Goal: Task Accomplishment & Management: Manage account settings

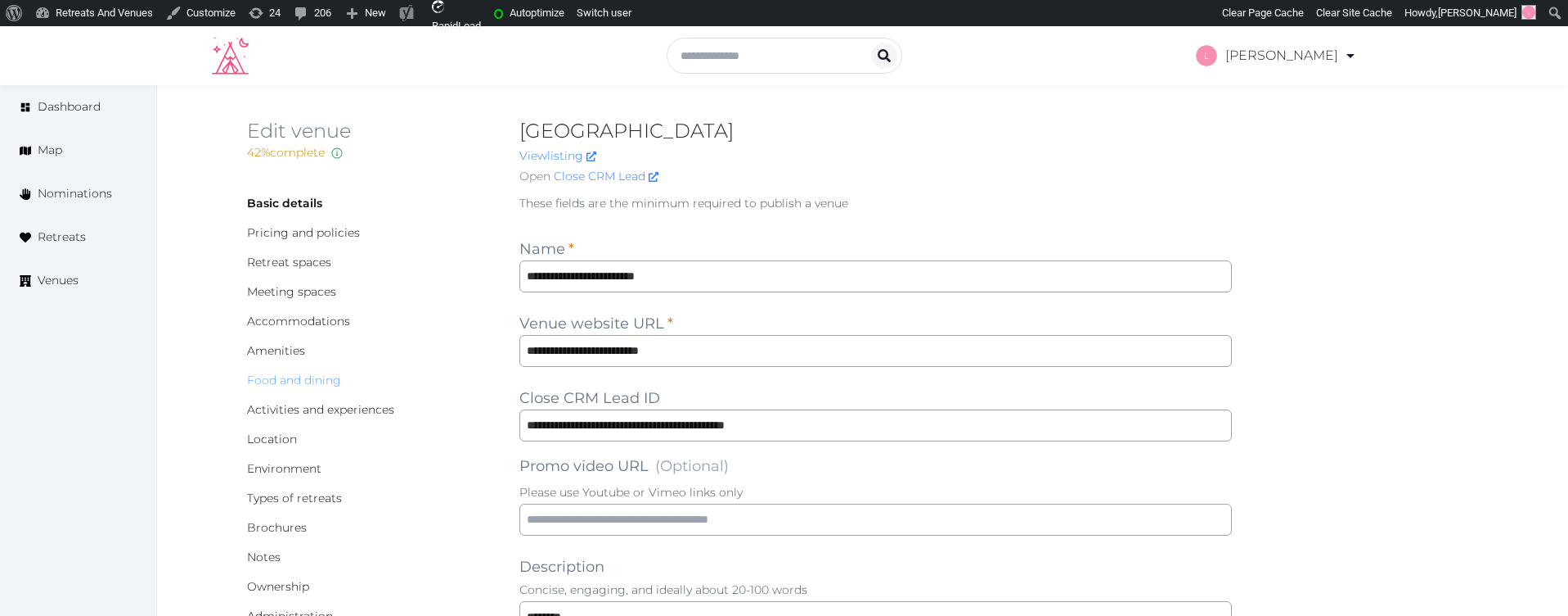
click at [270, 381] on link "Food and dining" at bounding box center [293, 380] width 94 height 15
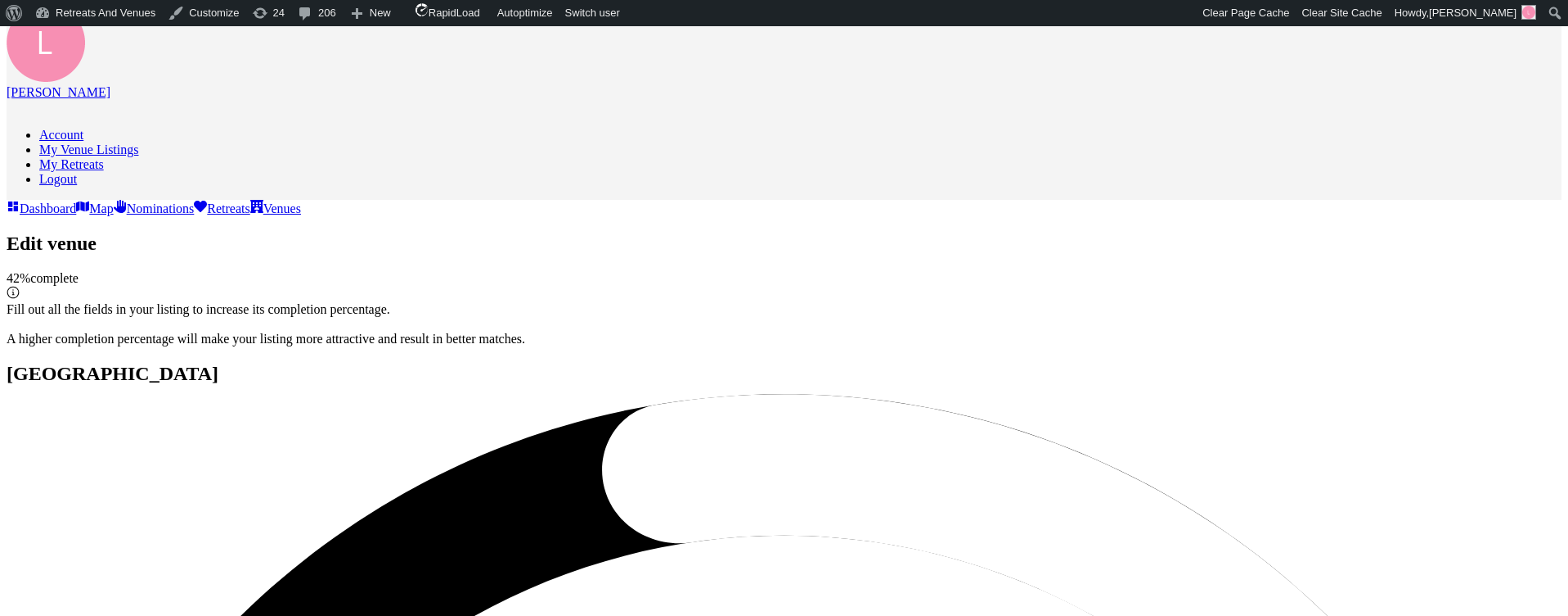
scroll to position [447, 0]
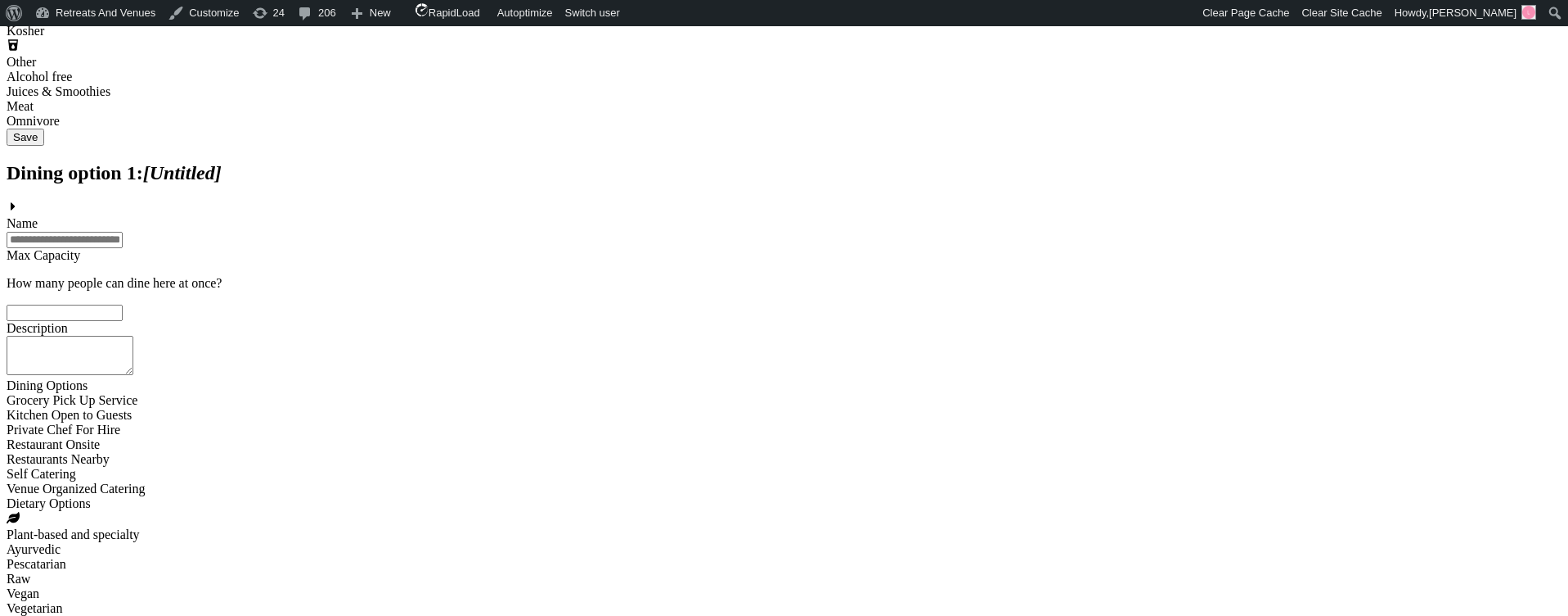
scroll to position [1538, 0]
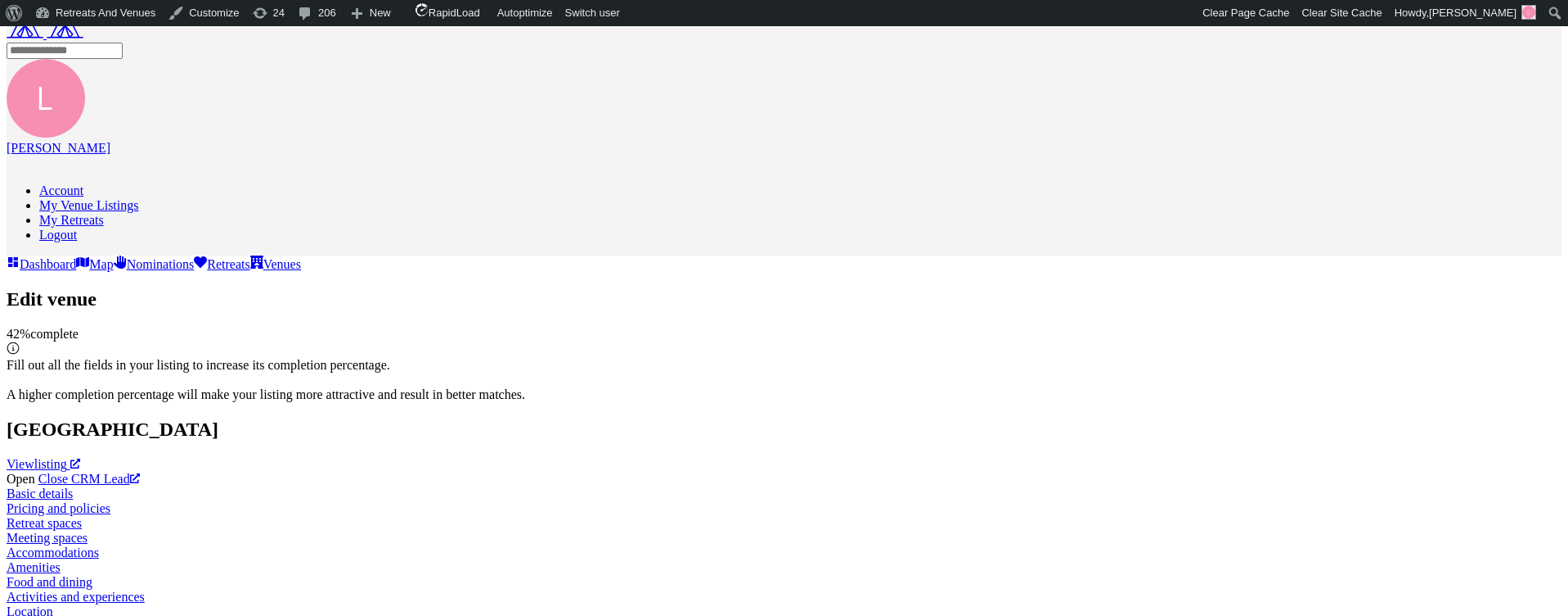
scroll to position [0, 0]
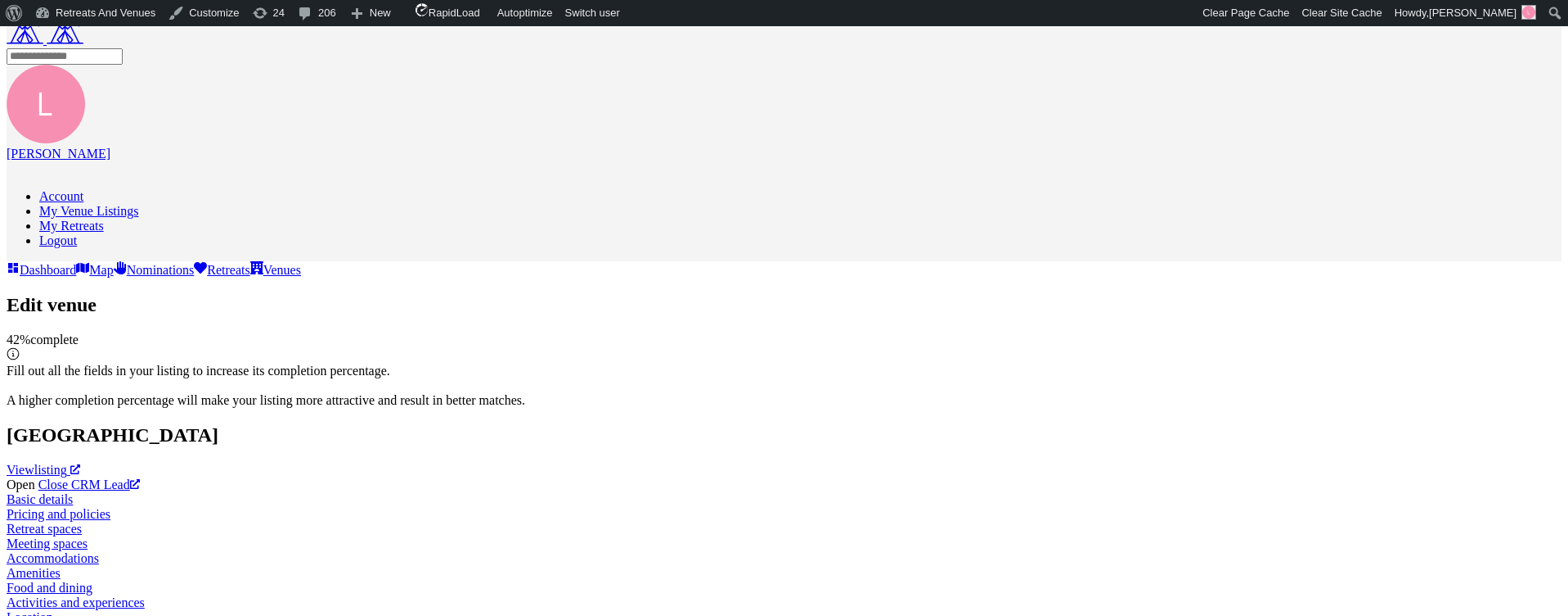
click at [99, 551] on link "Accommodations" at bounding box center [53, 558] width 93 height 14
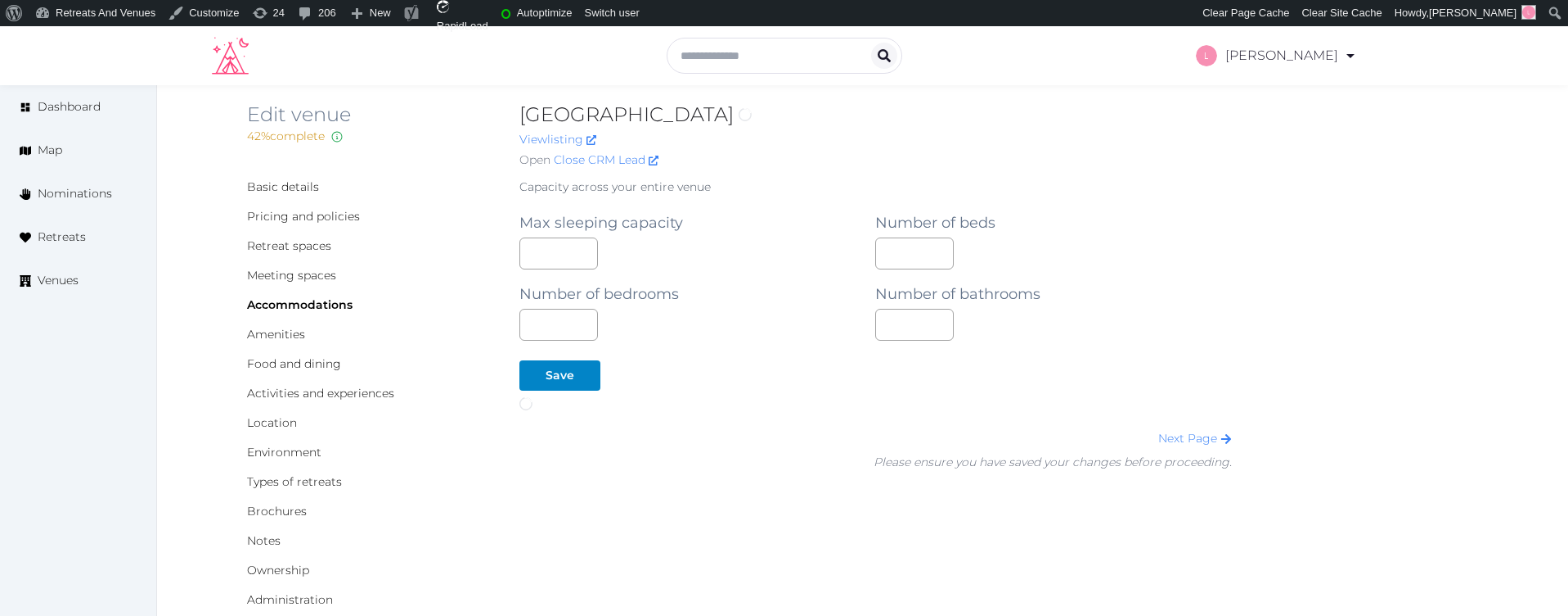
scroll to position [77, 0]
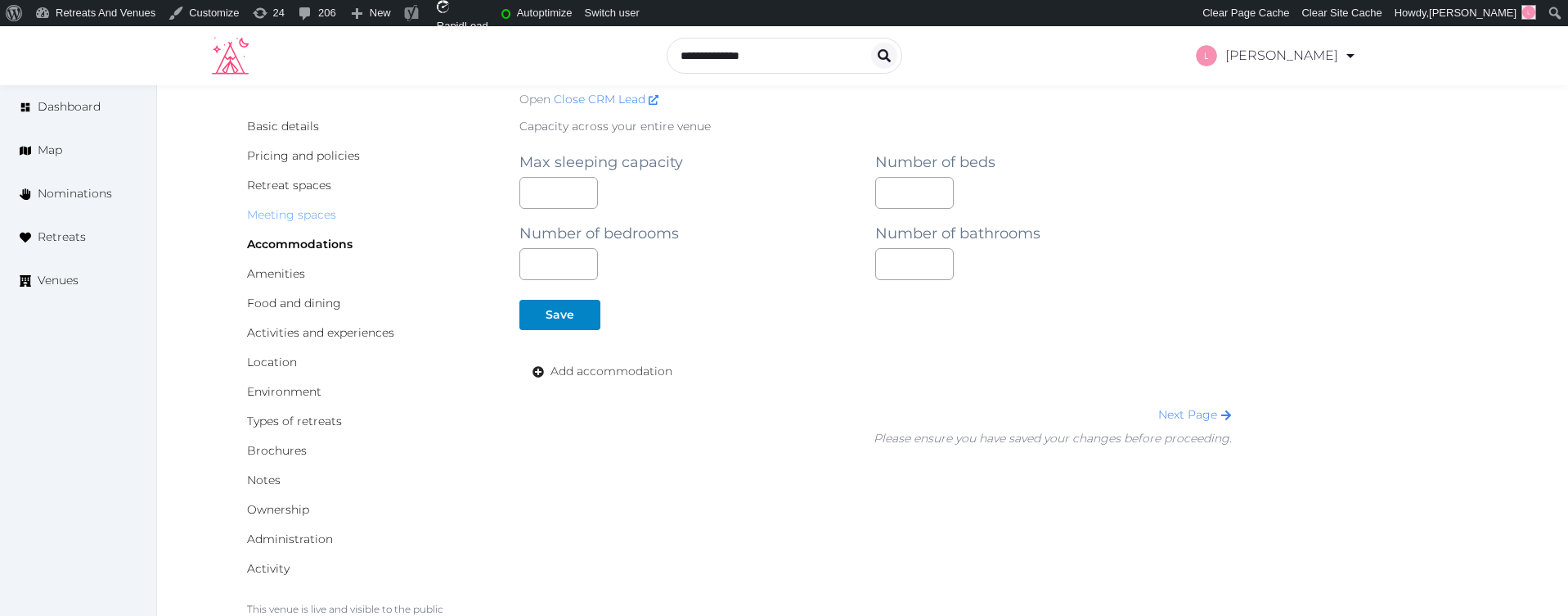
click at [294, 210] on link "Meeting spaces" at bounding box center [291, 214] width 89 height 15
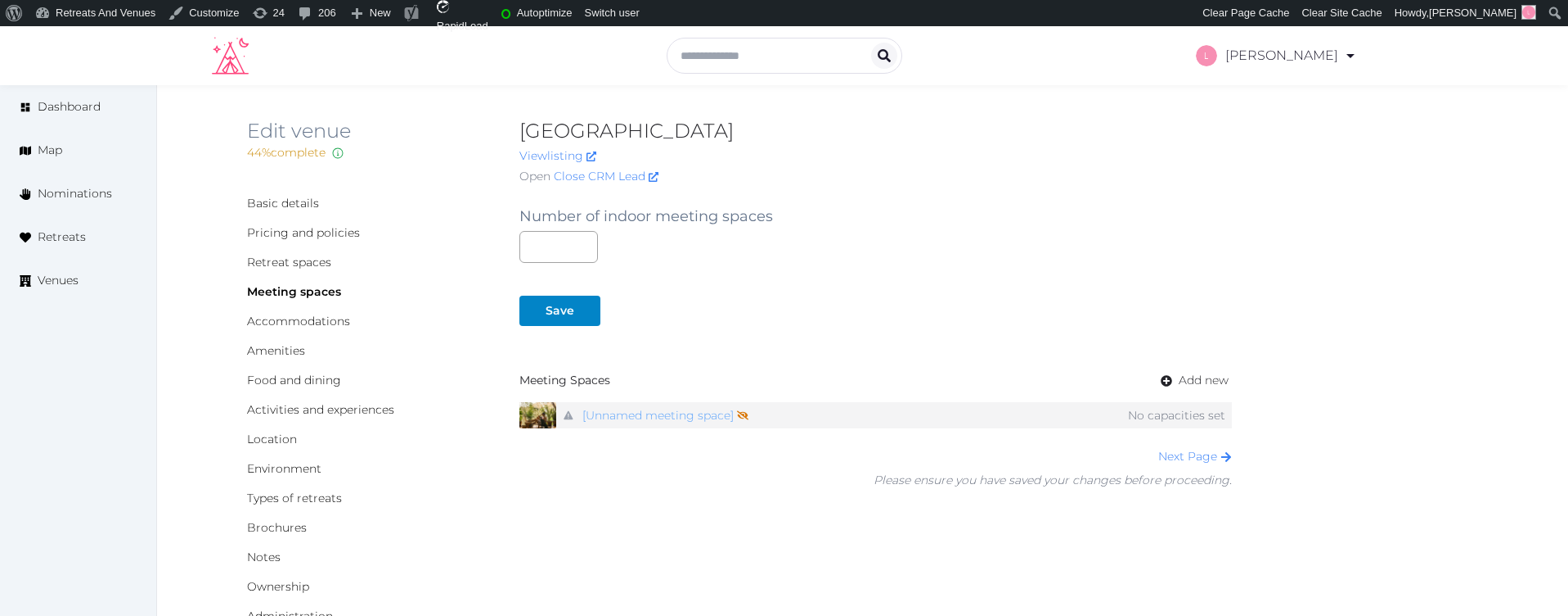
click at [680, 412] on link "[Unnamed meeting space] Not shown on profile until a name, description, and pho…" at bounding box center [666, 416] width 166 height 24
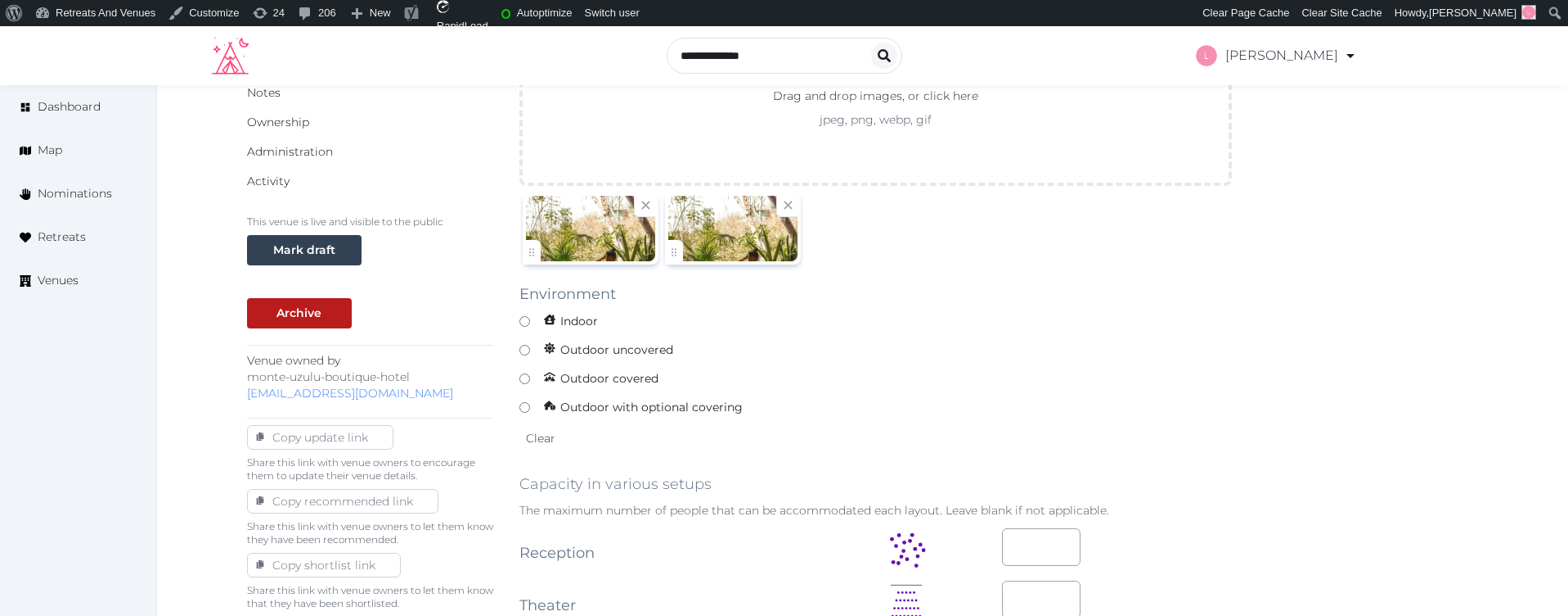
scroll to position [383, 0]
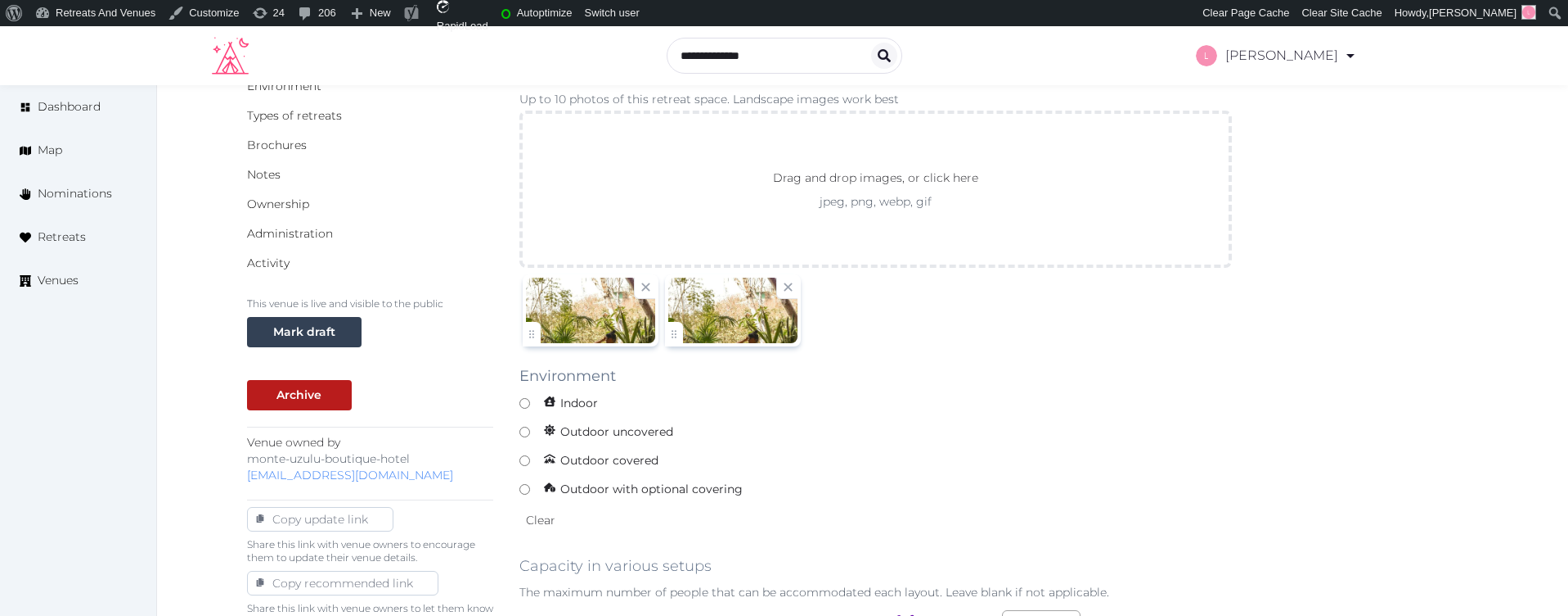
click at [604, 301] on div at bounding box center [591, 311] width 129 height 66
click at [593, 310] on div at bounding box center [591, 311] width 129 height 66
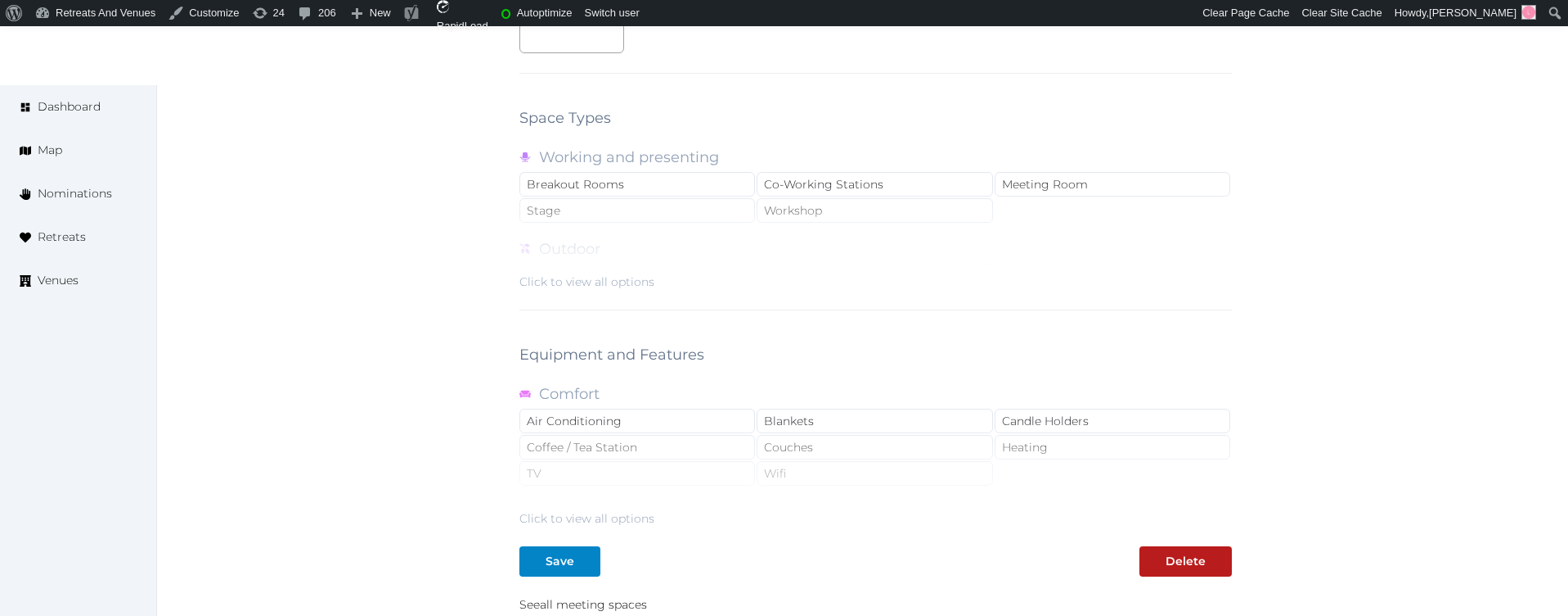
scroll to position [1424, 0]
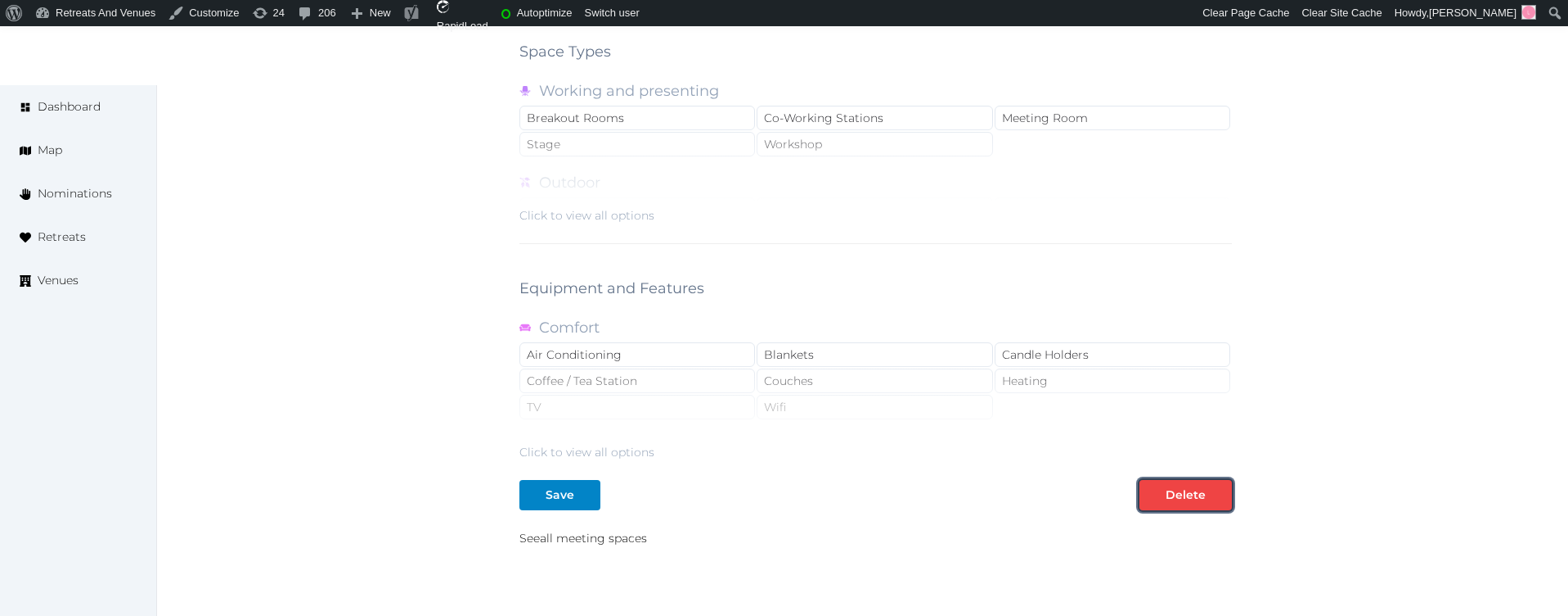
click at [1202, 501] on div "Delete" at bounding box center [1186, 495] width 40 height 17
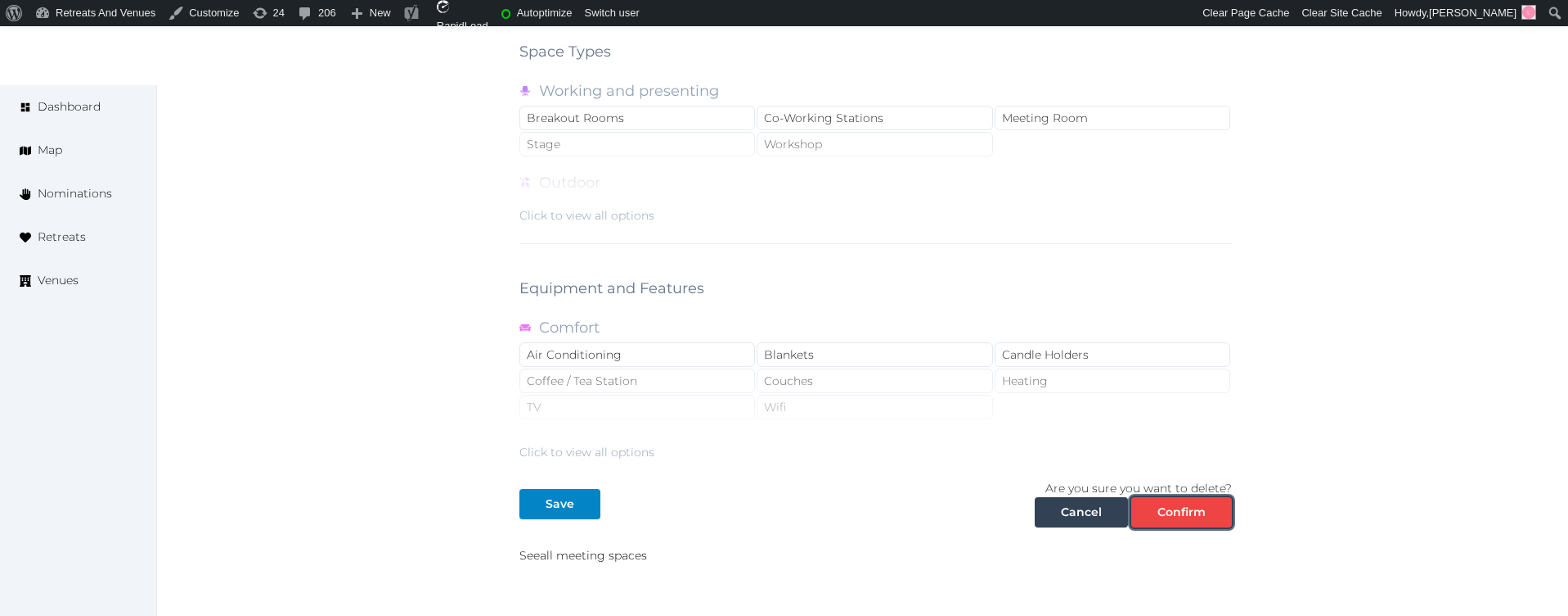
click at [1195, 514] on div "Confirm" at bounding box center [1181, 511] width 48 height 17
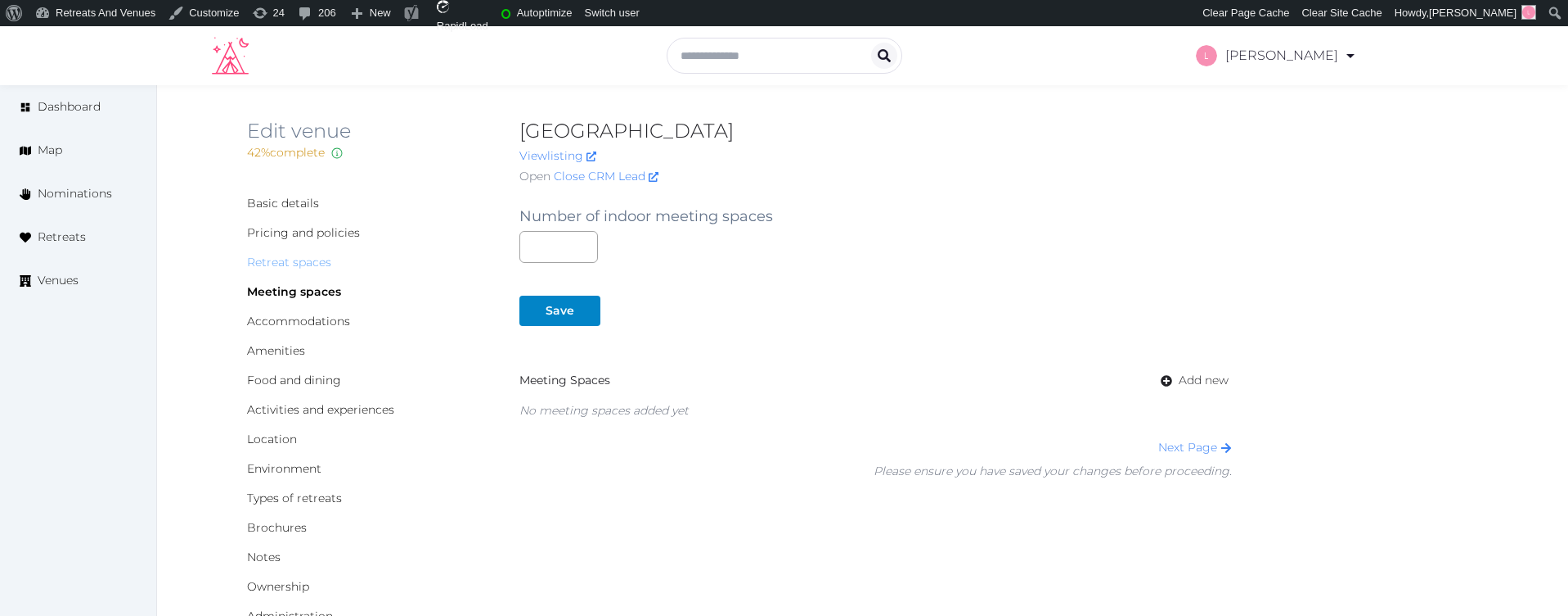
click at [284, 263] on link "Retreat spaces" at bounding box center [289, 262] width 85 height 15
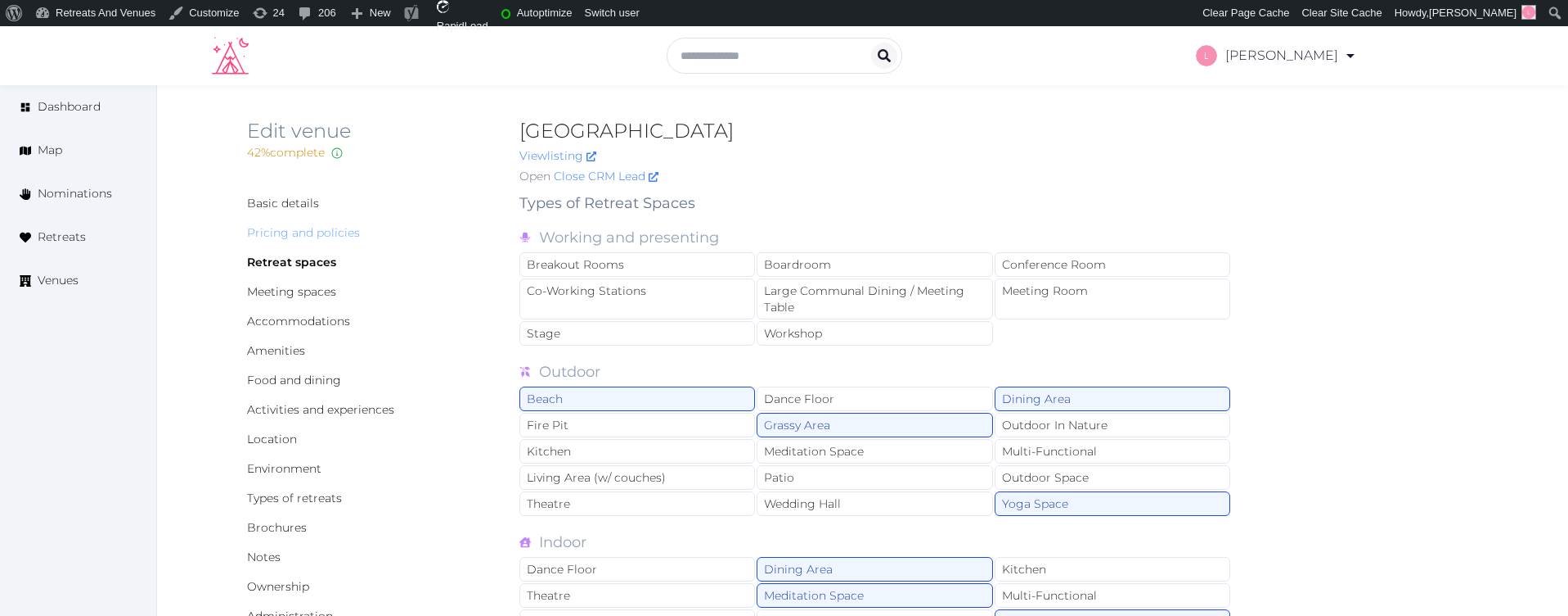
click at [289, 225] on link "Pricing and policies" at bounding box center [303, 232] width 113 height 15
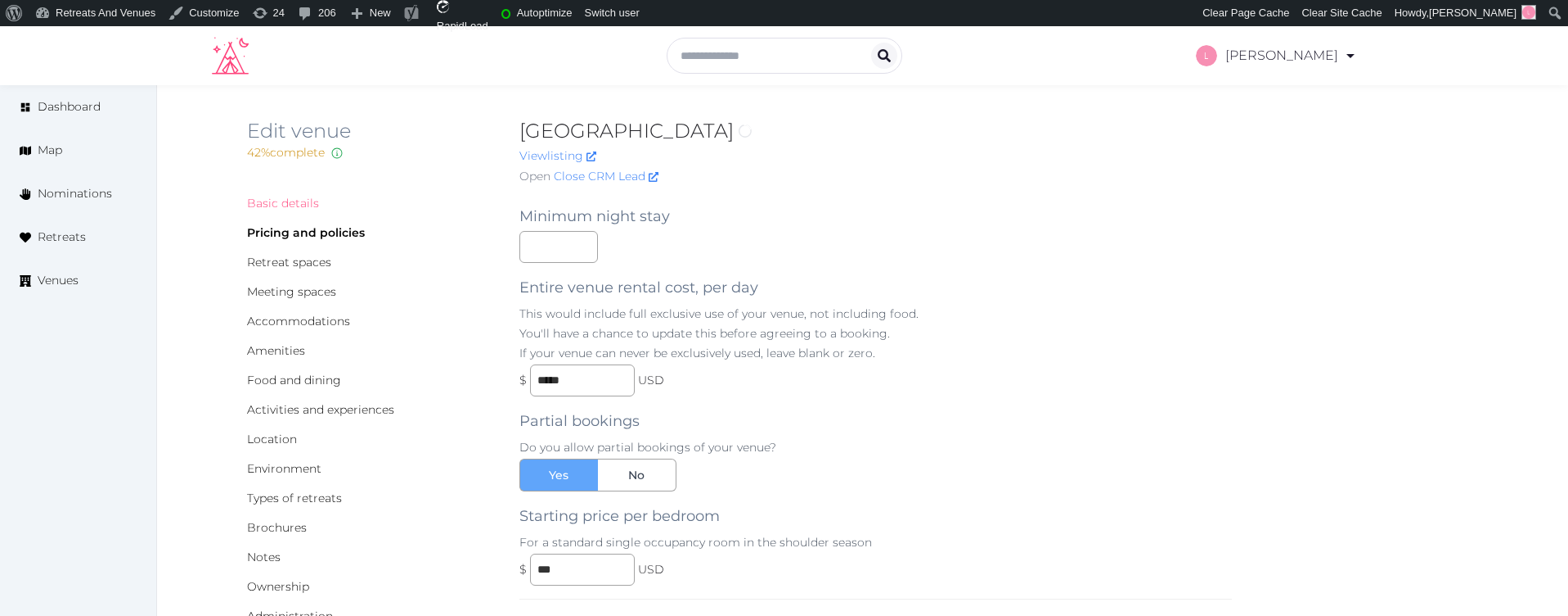
click at [280, 200] on link "Basic details" at bounding box center [282, 203] width 72 height 15
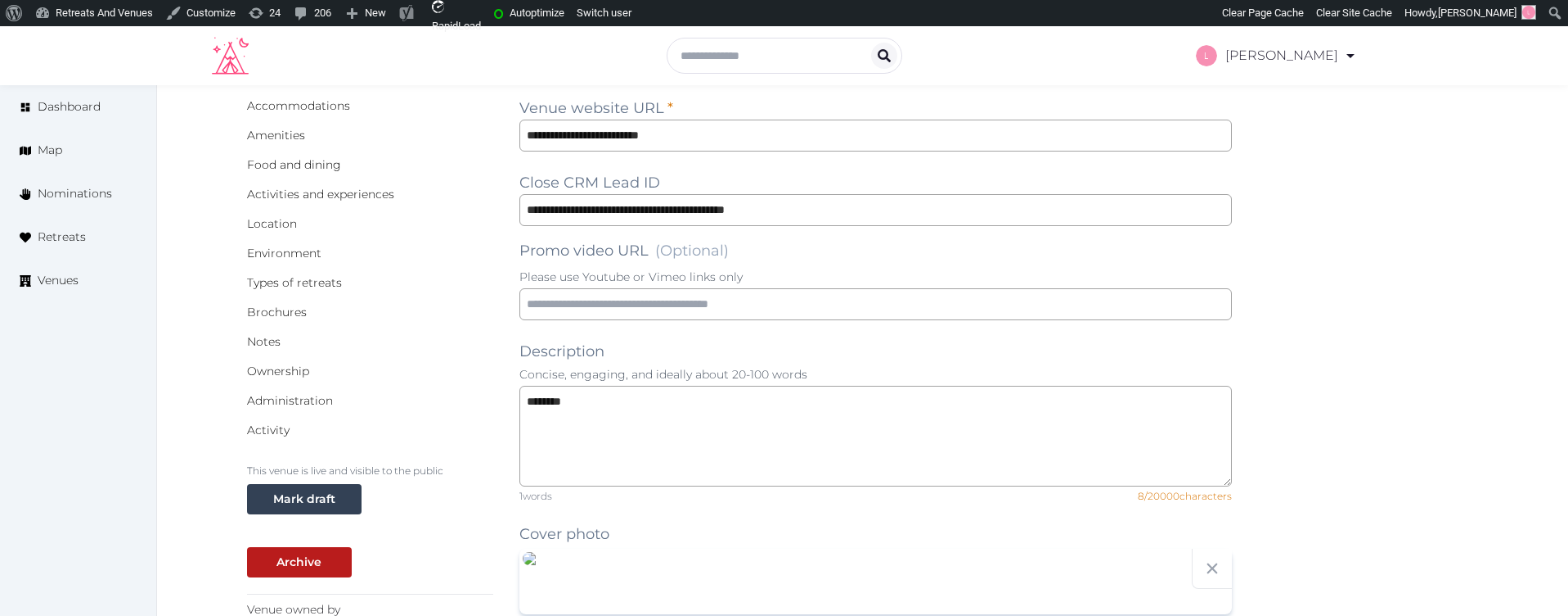
scroll to position [284, 0]
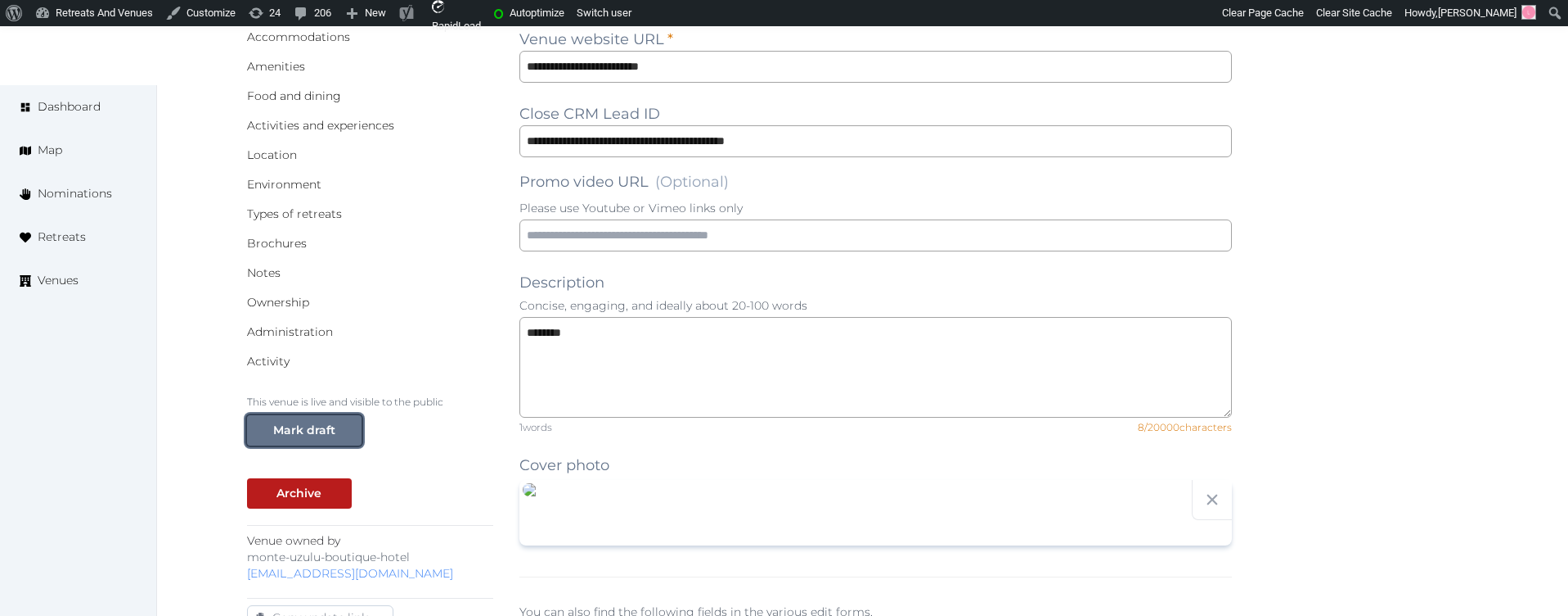
click at [290, 436] on div "Mark draft" at bounding box center [304, 430] width 62 height 17
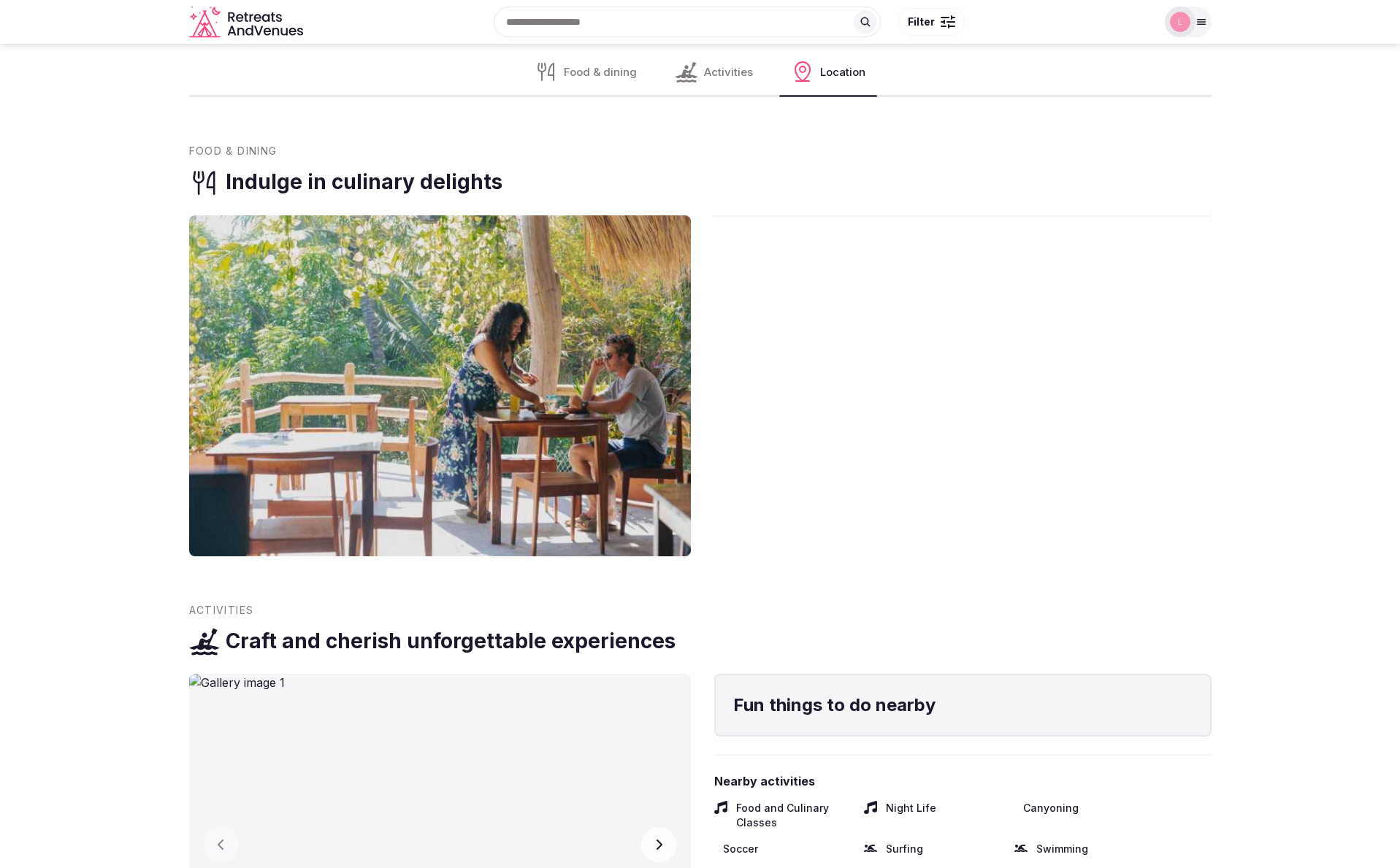
scroll to position [1368, 0]
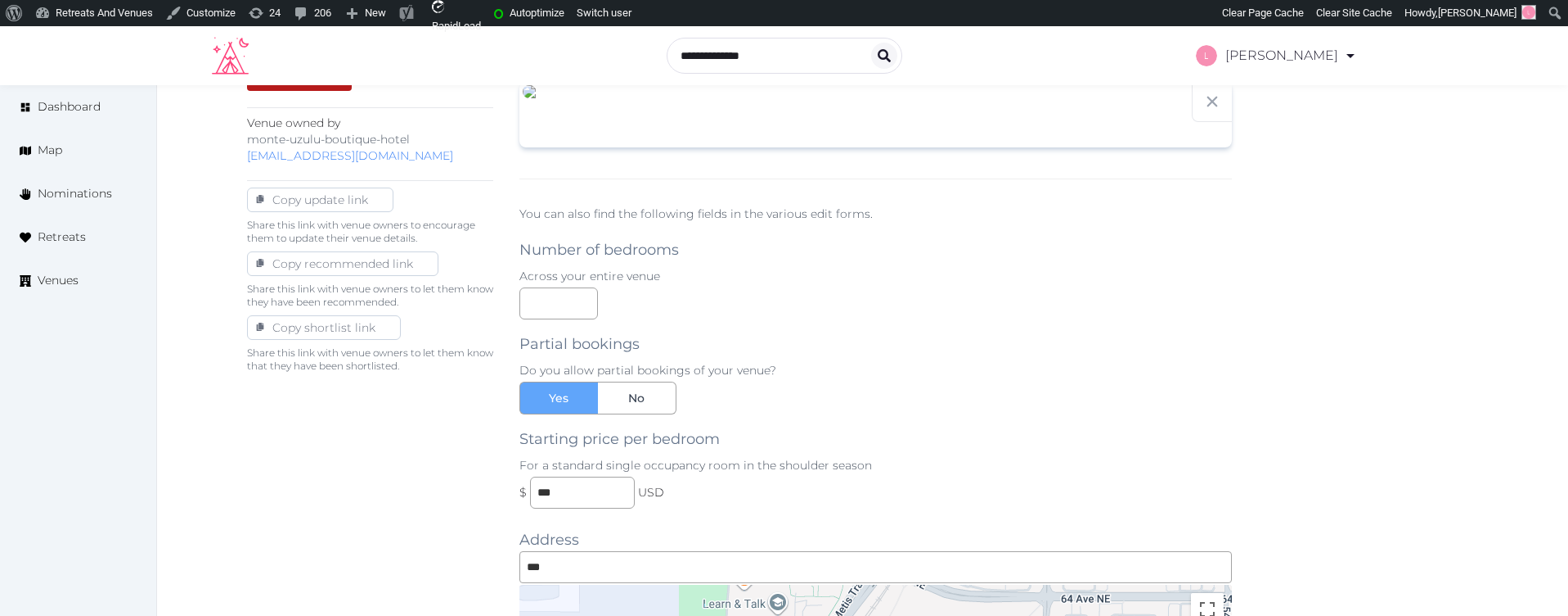
scroll to position [237, 0]
